Goal: Task Accomplishment & Management: Manage account settings

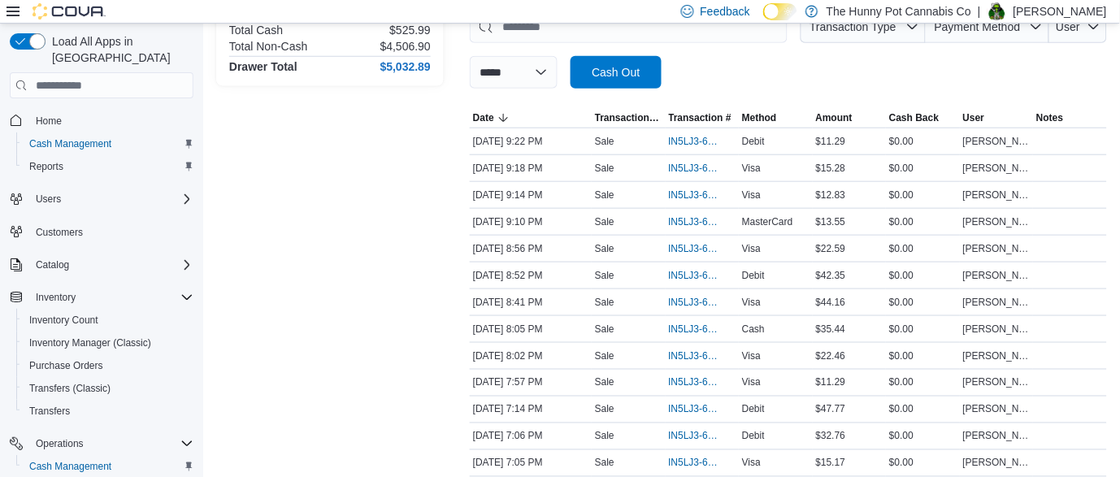
click at [1080, 11] on p "Alexyss Dodd" at bounding box center [1060, 12] width 93 height 20
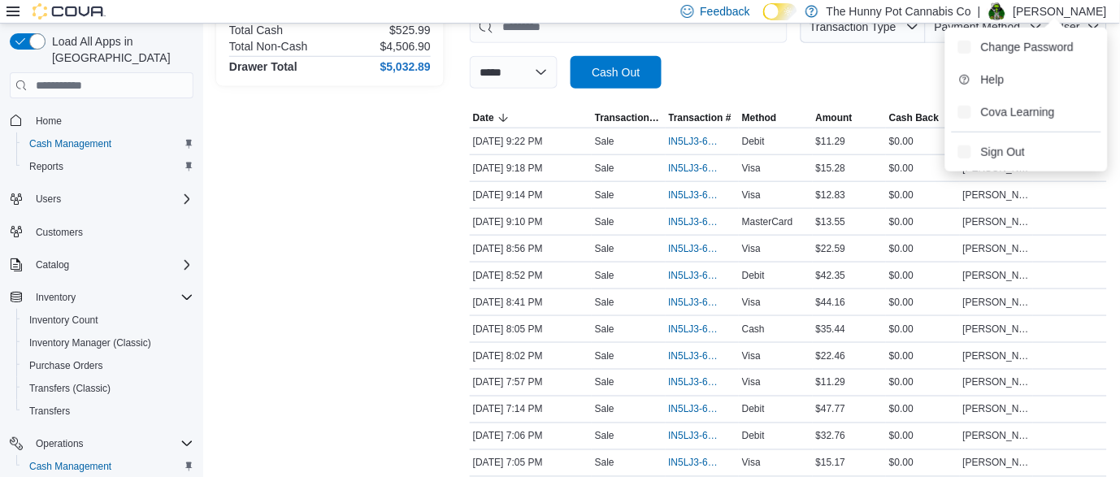
scroll to position [263, 0]
click at [1049, 161] on button "Sign Out" at bounding box center [1027, 152] width 150 height 26
